Goal: Task Accomplishment & Management: Manage account settings

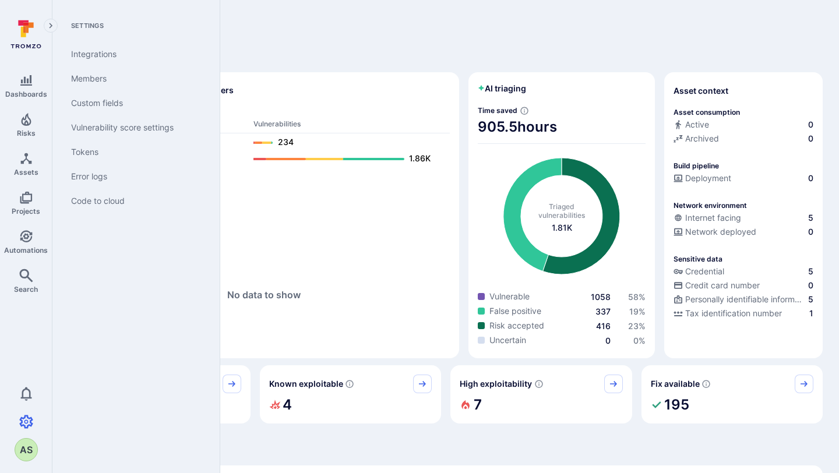
click at [24, 445] on div "AS" at bounding box center [26, 449] width 23 height 23
click at [29, 445] on li "Logout" at bounding box center [40, 449] width 60 height 19
click at [56, 452] on link "Logout" at bounding box center [47, 449] width 27 height 12
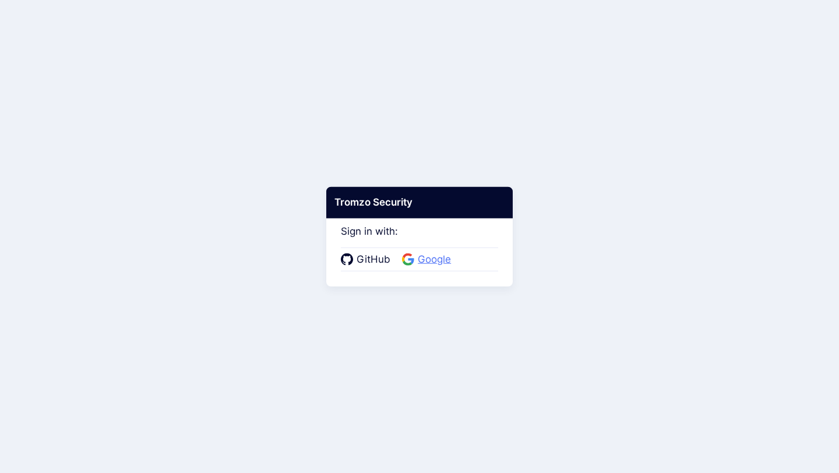
click at [438, 263] on span "Google" at bounding box center [434, 259] width 40 height 15
